Goal: Check status: Check status

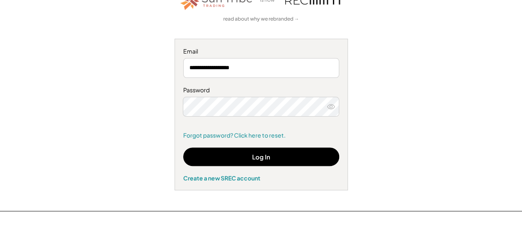
scroll to position [72, 0]
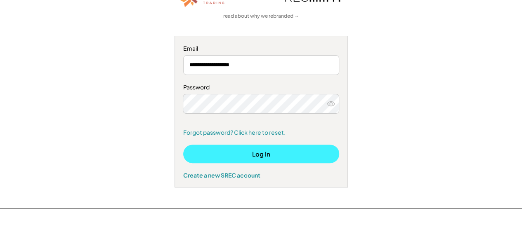
click at [268, 154] on button "Log In" at bounding box center [261, 154] width 156 height 19
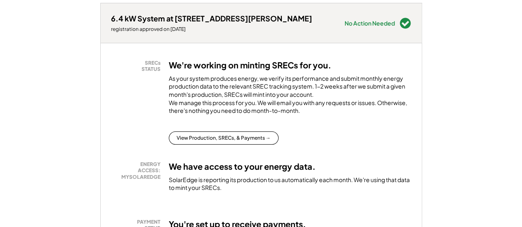
scroll to position [120, 0]
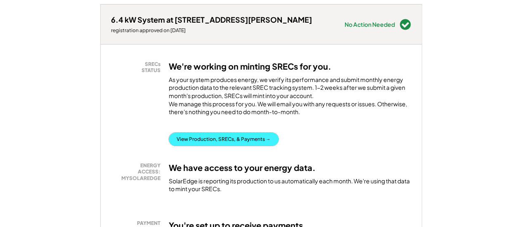
click at [232, 146] on button "View Production, SRECs, & Payments →" at bounding box center [224, 139] width 110 height 13
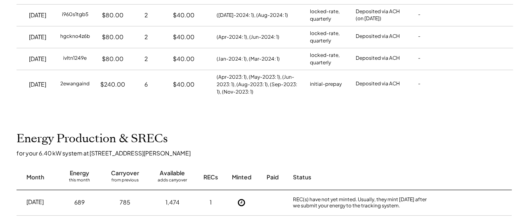
scroll to position [111, 0]
